Goal: Check status: Check status

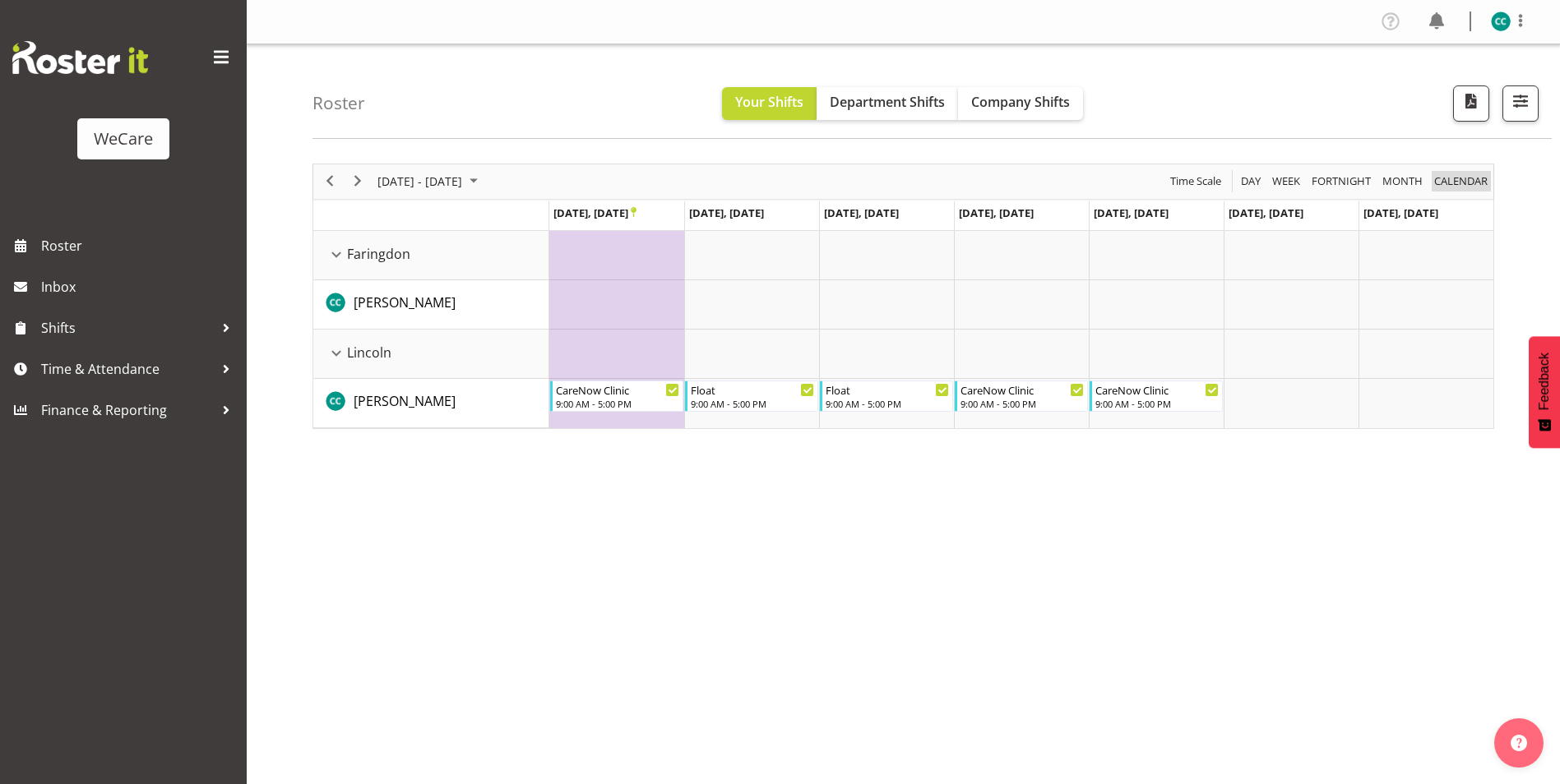
click at [1441, 177] on span "calendar" at bounding box center [1460, 180] width 57 height 20
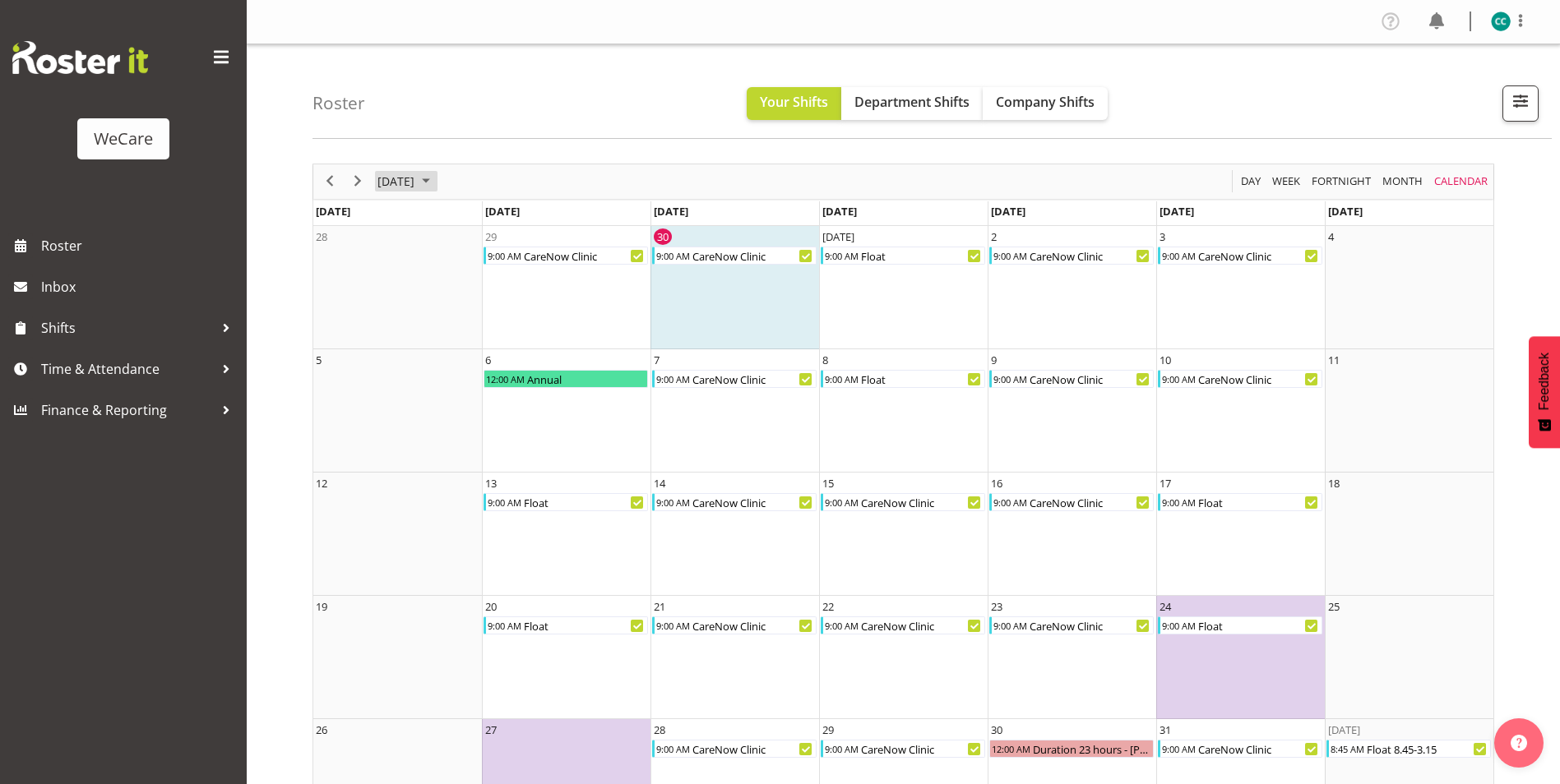
click at [436, 184] on span "September 2025" at bounding box center [425, 180] width 20 height 20
click at [494, 364] on span "Nov" at bounding box center [496, 366] width 37 height 37
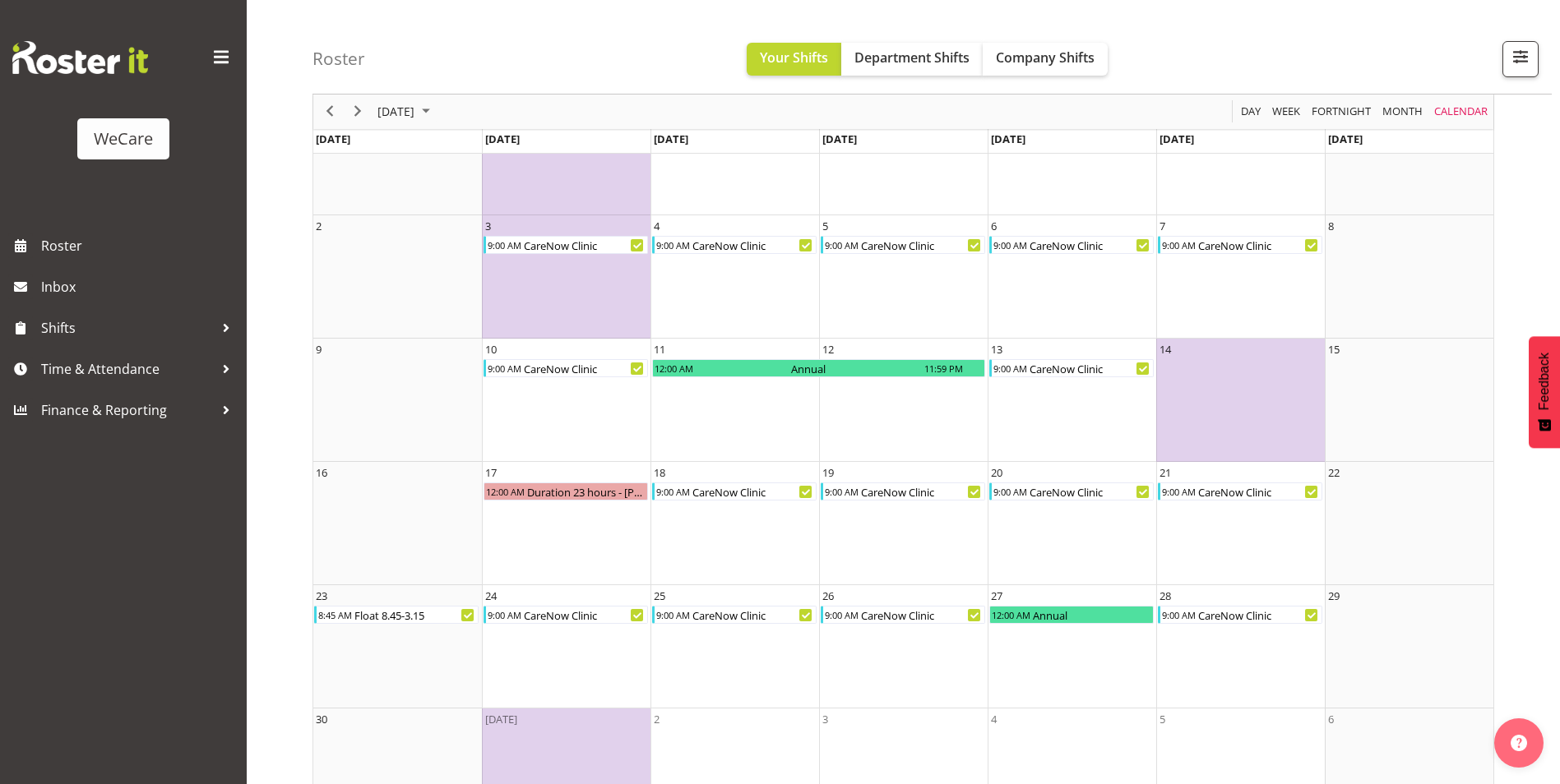
scroll to position [195, 0]
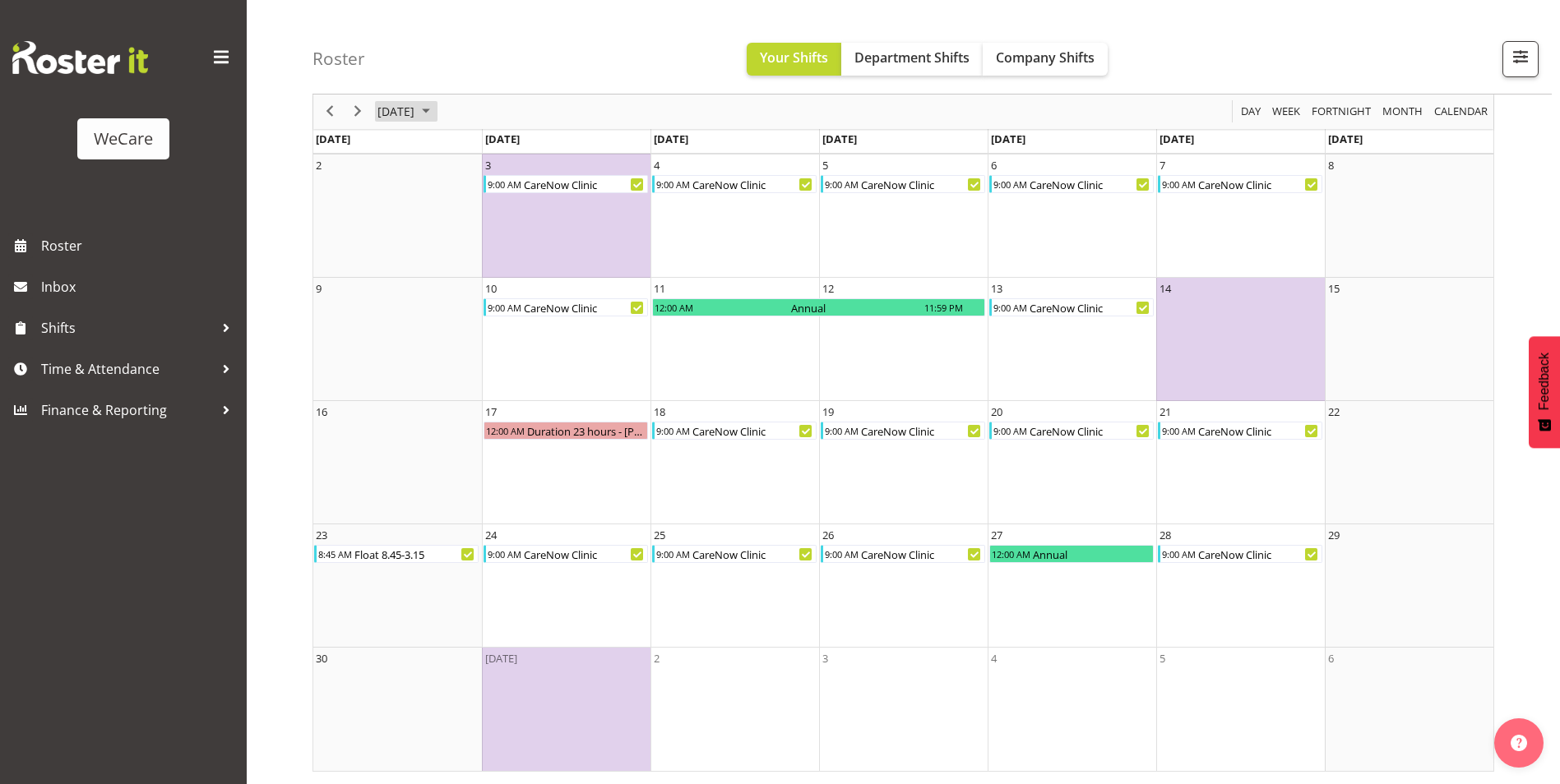
click at [416, 119] on span "[DATE]" at bounding box center [396, 111] width 40 height 20
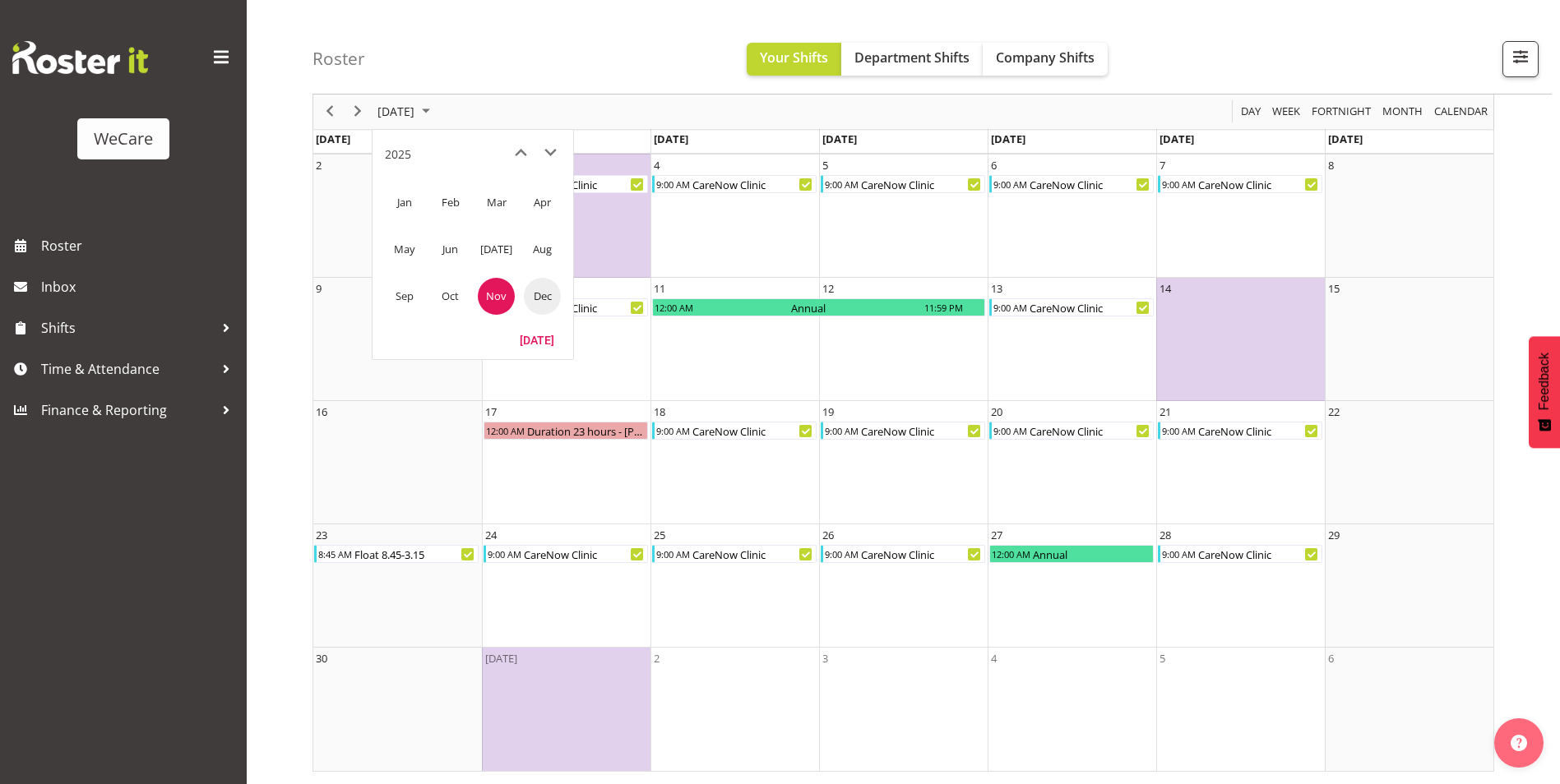
click at [540, 288] on span "Dec" at bounding box center [542, 296] width 37 height 37
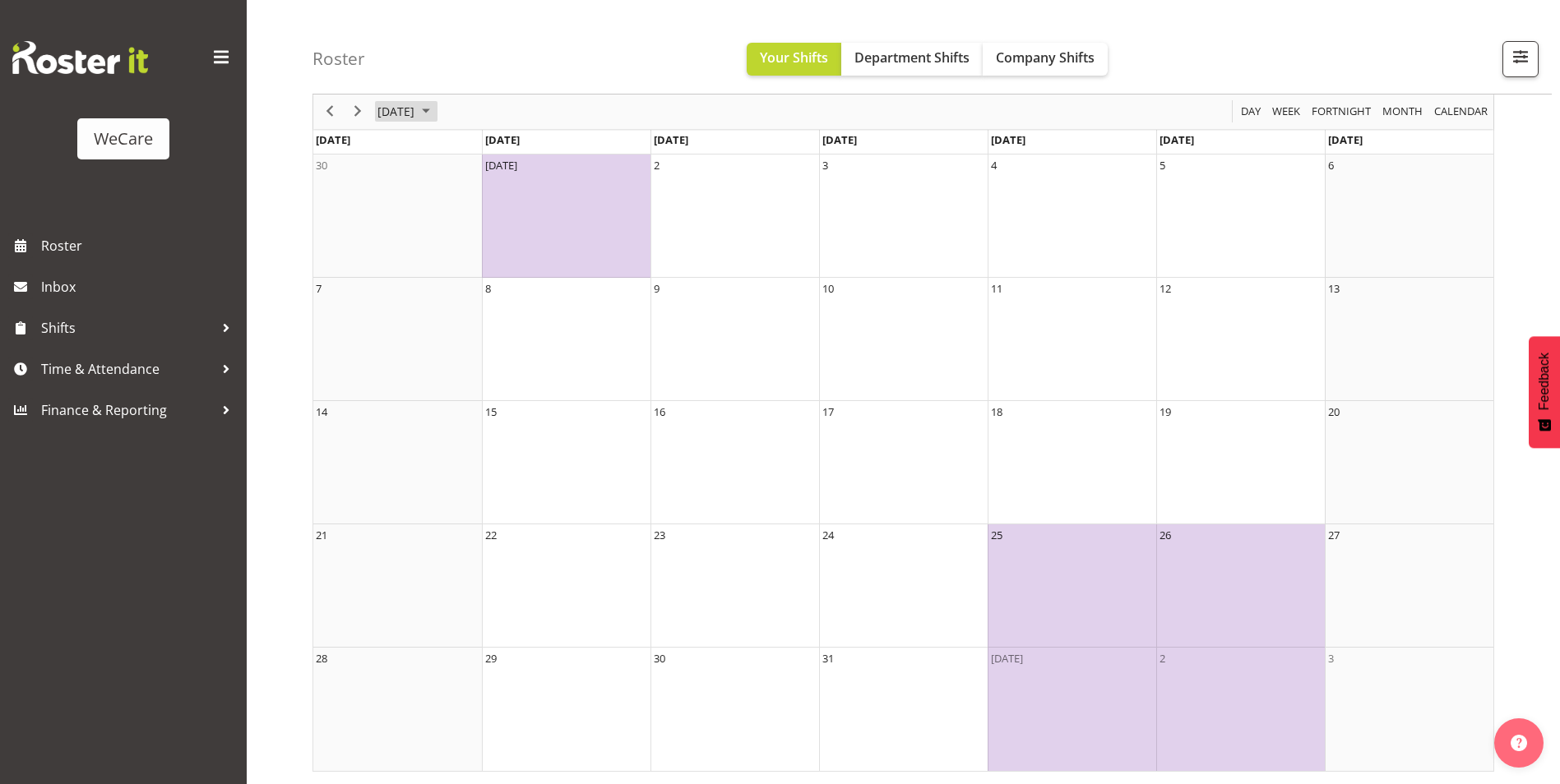
click at [413, 107] on span "[DATE]" at bounding box center [396, 111] width 40 height 20
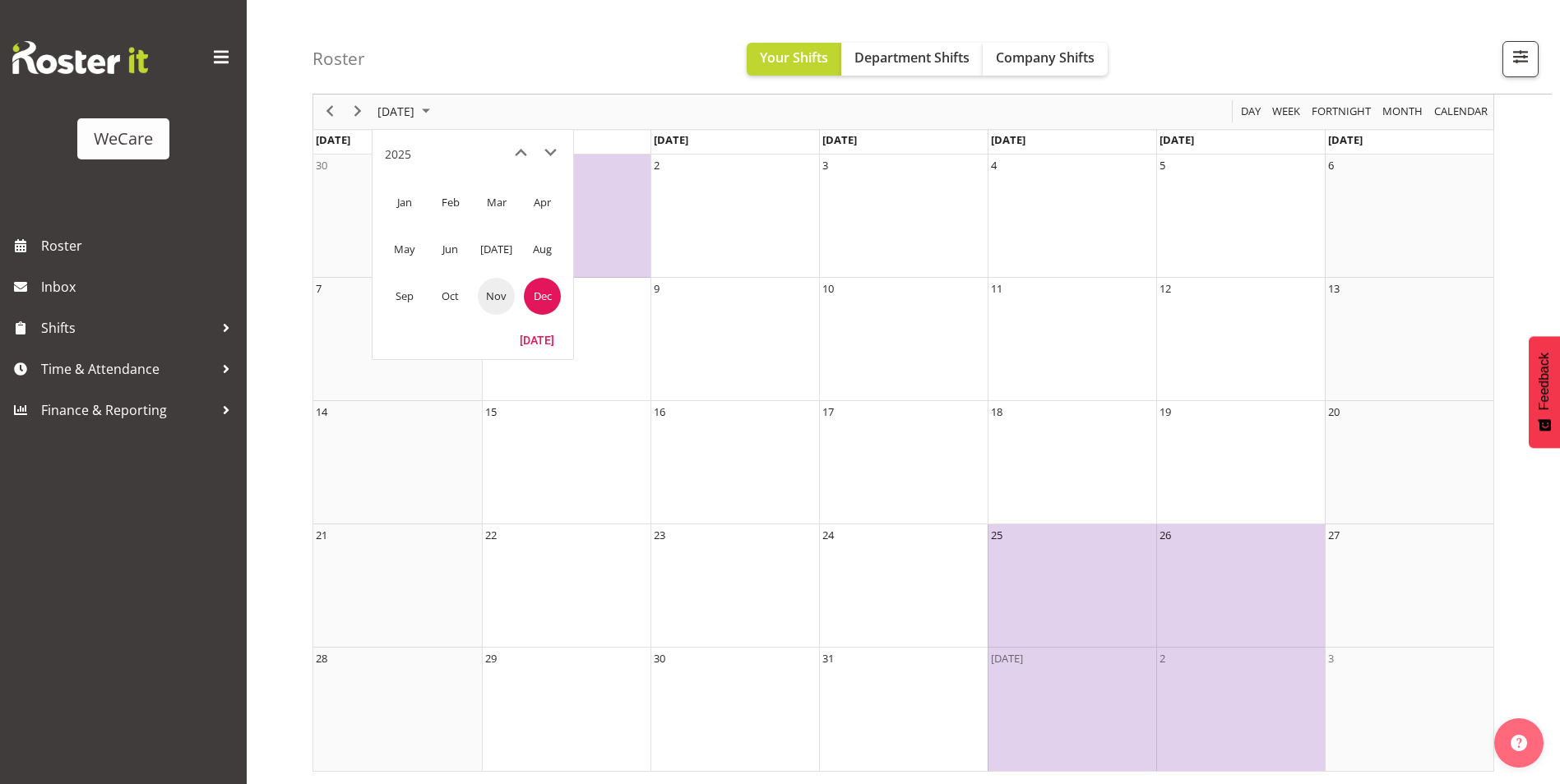
click at [496, 298] on span "Nov" at bounding box center [496, 296] width 37 height 37
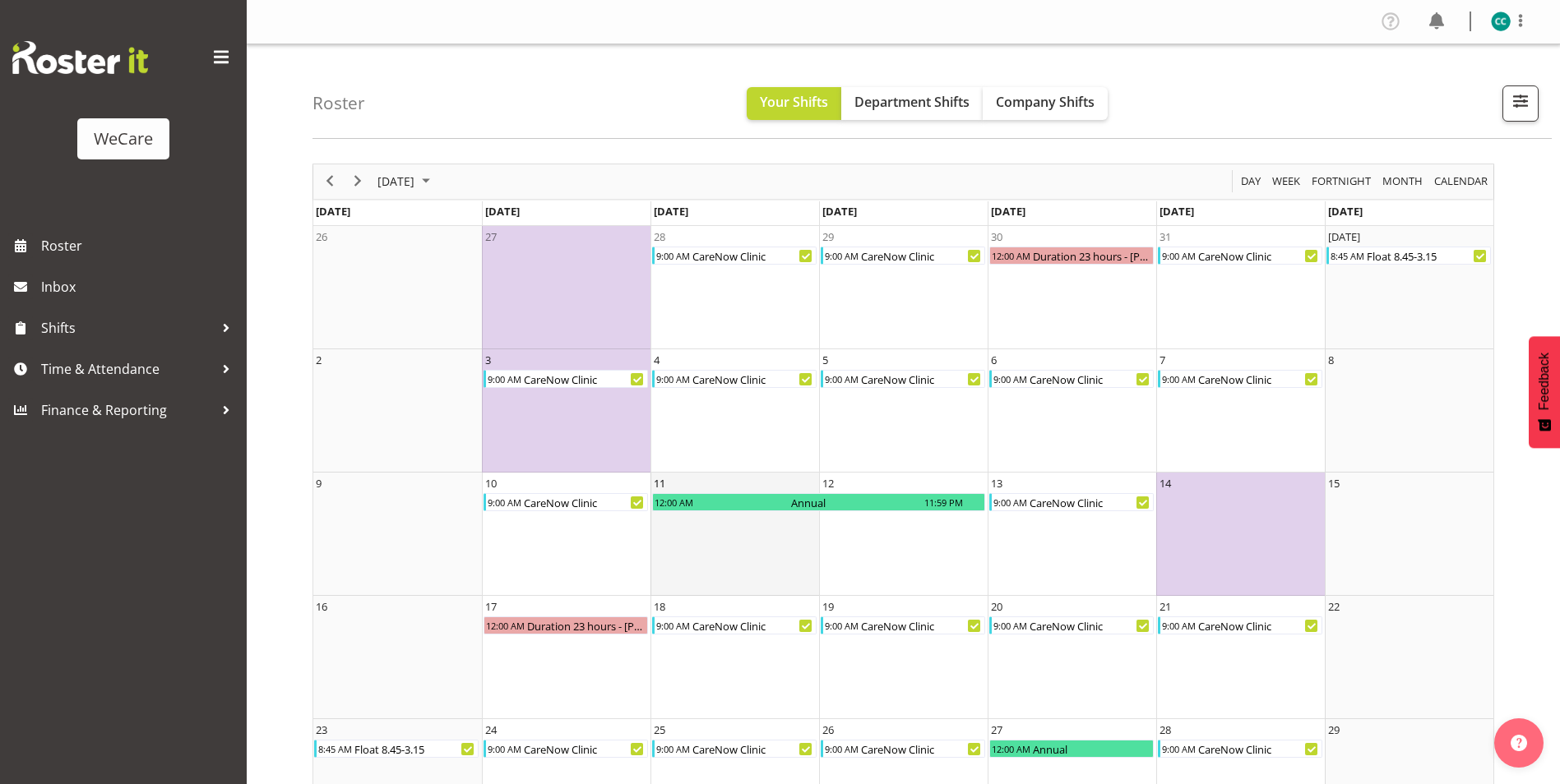
scroll to position [195, 0]
